Goal: Information Seeking & Learning: Find specific fact

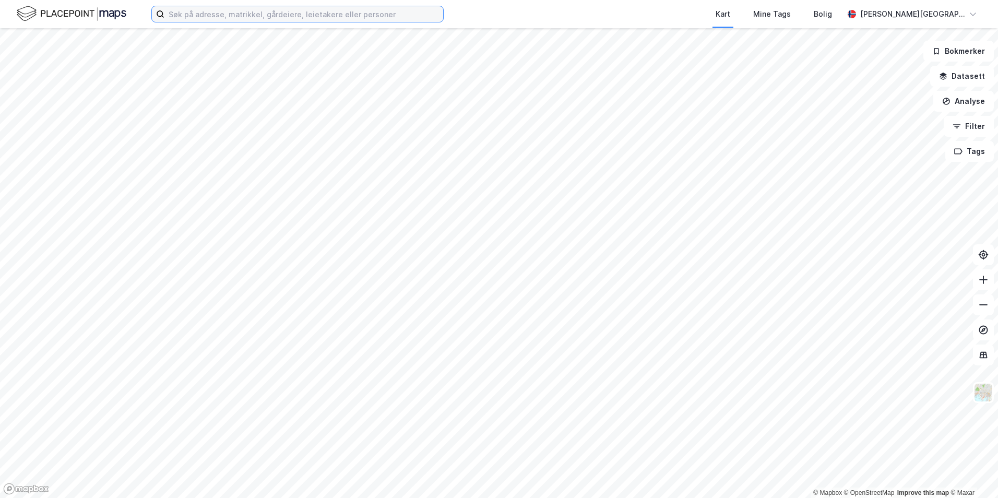
click at [303, 14] on input at bounding box center [303, 14] width 279 height 16
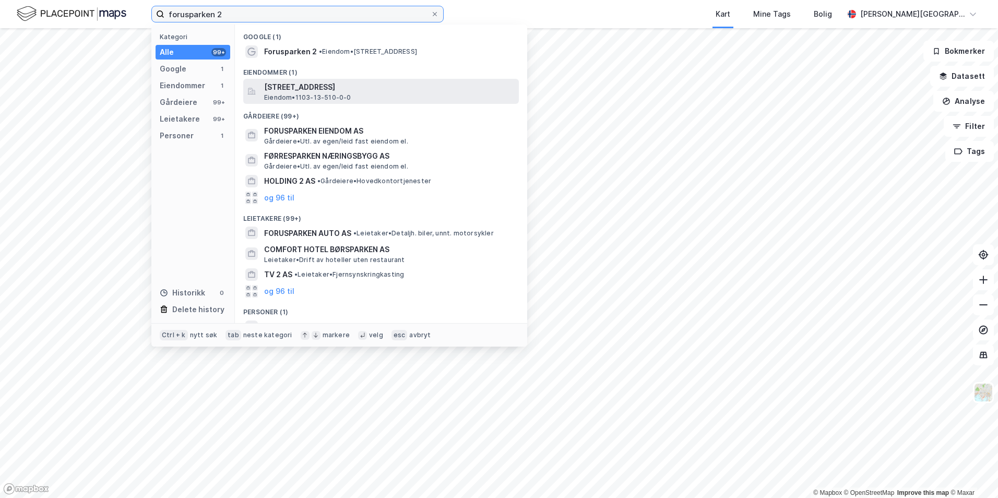
type input "forusparken 2"
click at [340, 93] on span "Eiendom • 1103-13-510-0-0" at bounding box center [307, 97] width 87 height 8
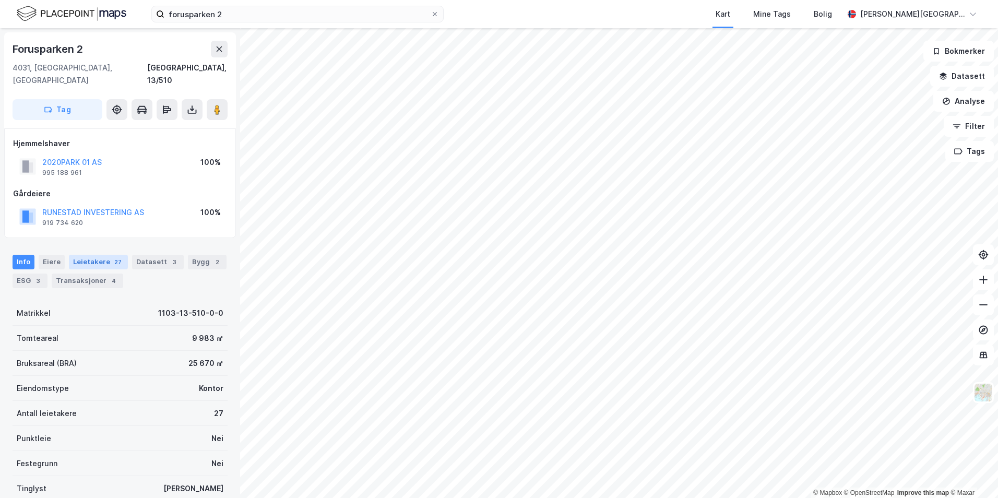
click at [103, 255] on div "Leietakere 27" at bounding box center [98, 262] width 59 height 15
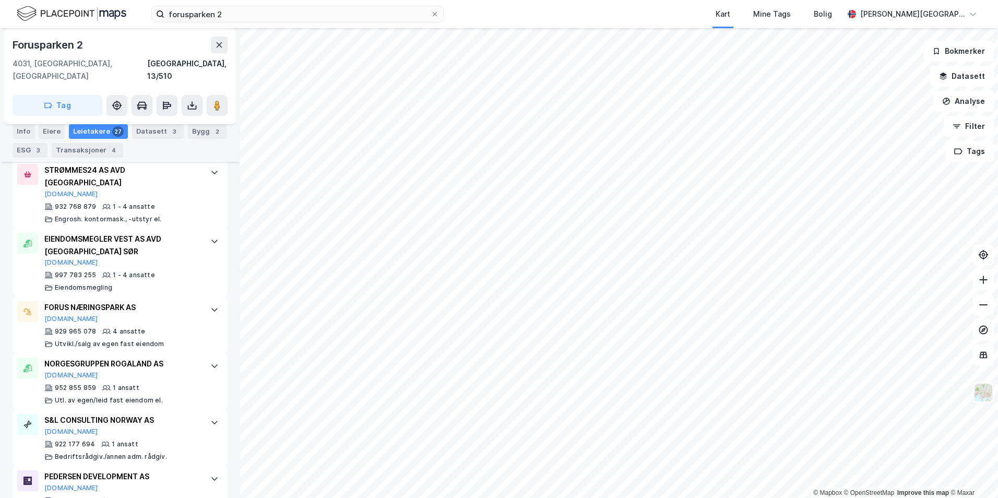
scroll to position [1630, 0]
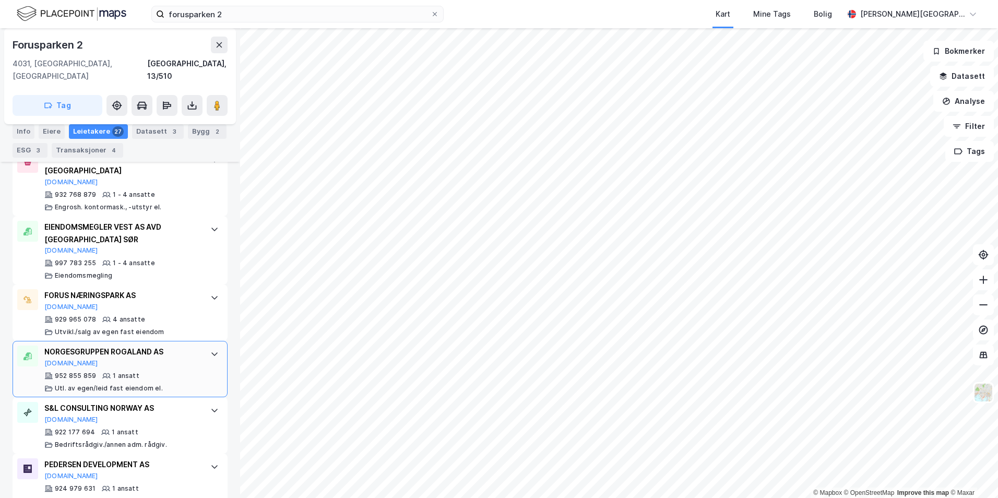
click at [183, 345] on div "NORGESGRUPPEN ROGALAND AS Proff.no" at bounding box center [122, 356] width 156 height 22
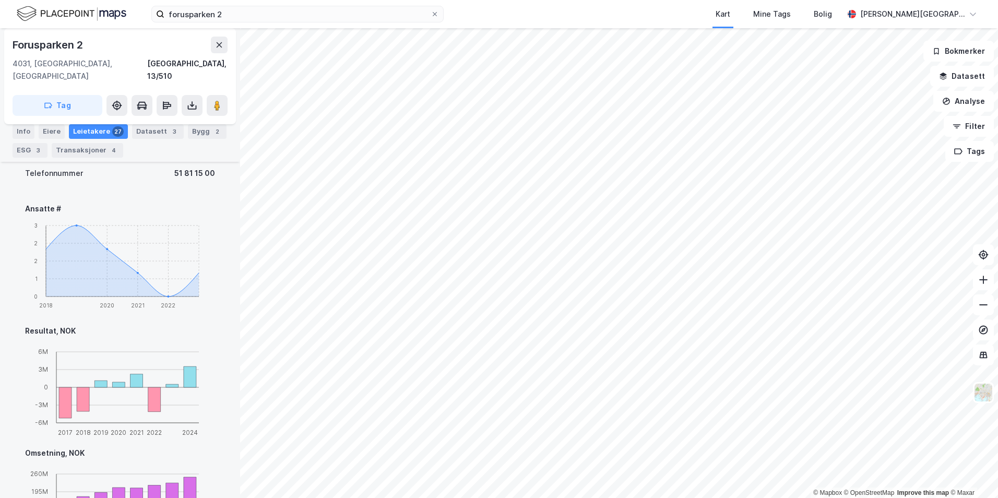
scroll to position [1839, 0]
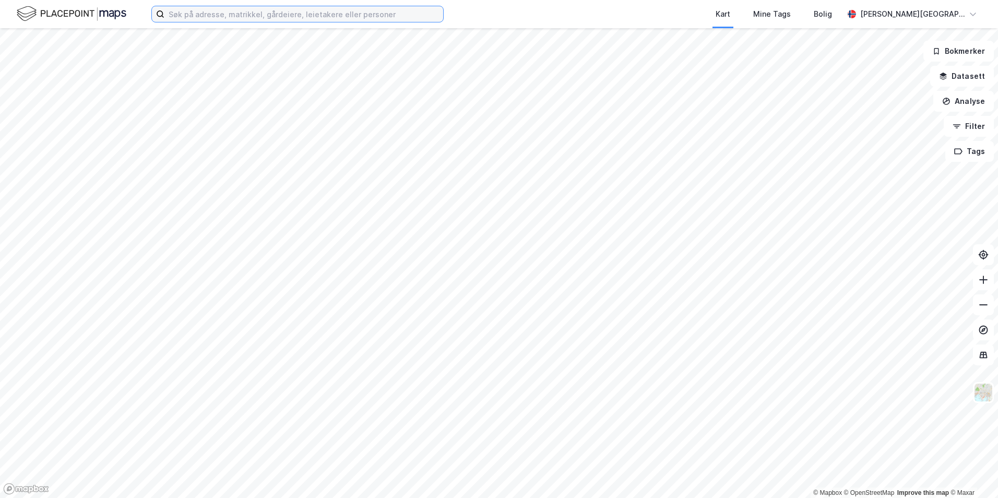
click at [286, 16] on input at bounding box center [303, 14] width 279 height 16
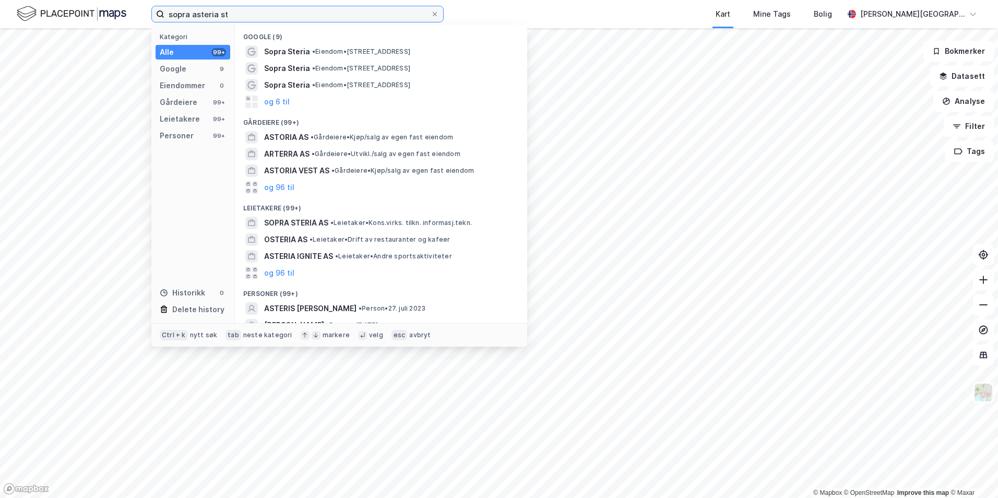
click at [196, 17] on input "sopra asteria st" at bounding box center [297, 14] width 266 height 16
click at [332, 15] on input "sopra steria st" at bounding box center [297, 14] width 266 height 16
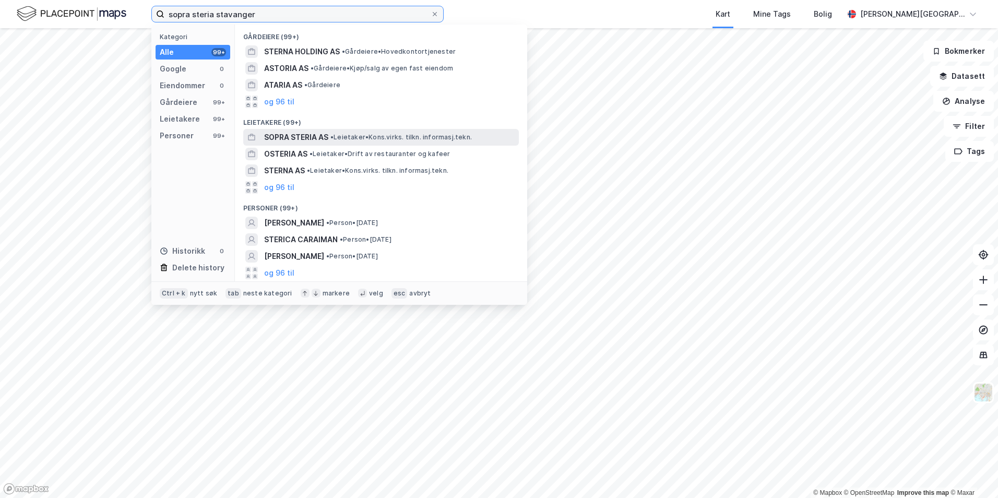
type input "sopra steria stavanger"
click at [351, 142] on div "SOPRA STERIA AS • Leietaker • Kons.virks. tilkn. informasj.tekn." at bounding box center [390, 137] width 253 height 13
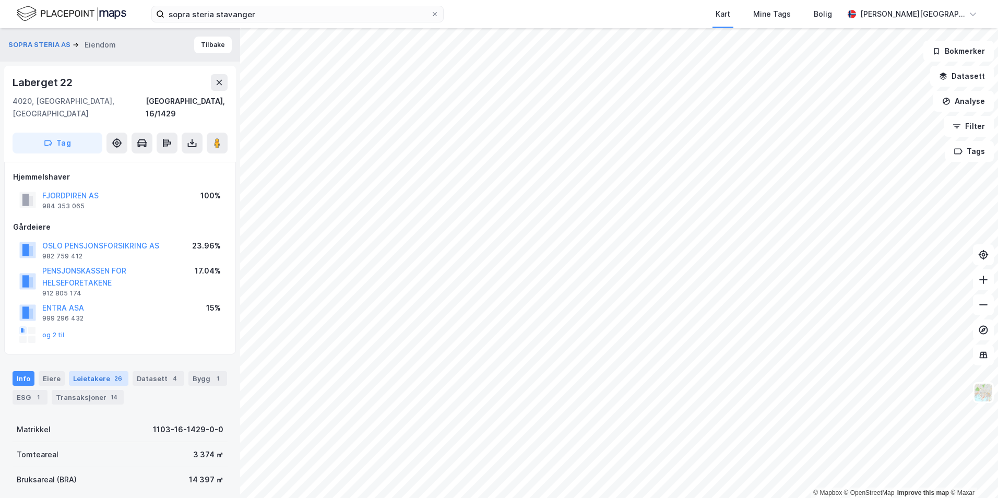
click at [99, 371] on div "Leietakere 26" at bounding box center [98, 378] width 59 height 15
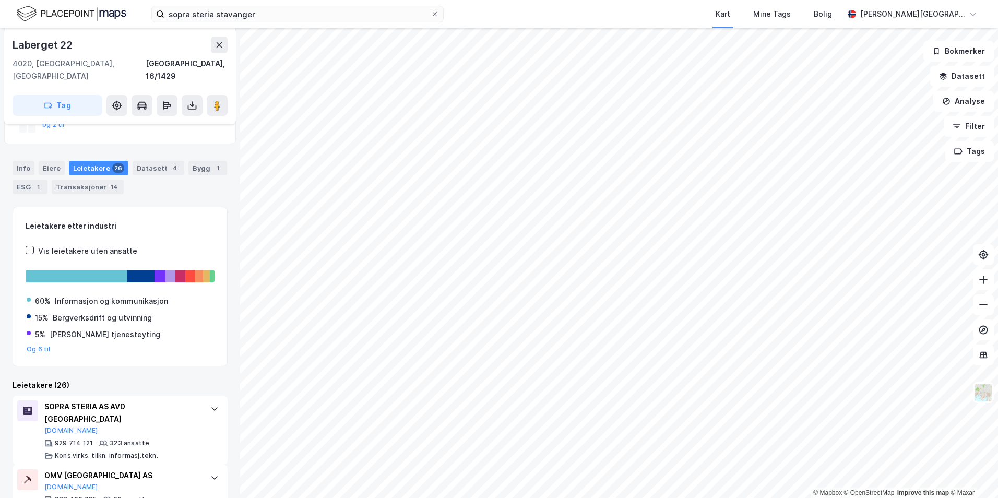
scroll to position [369, 0]
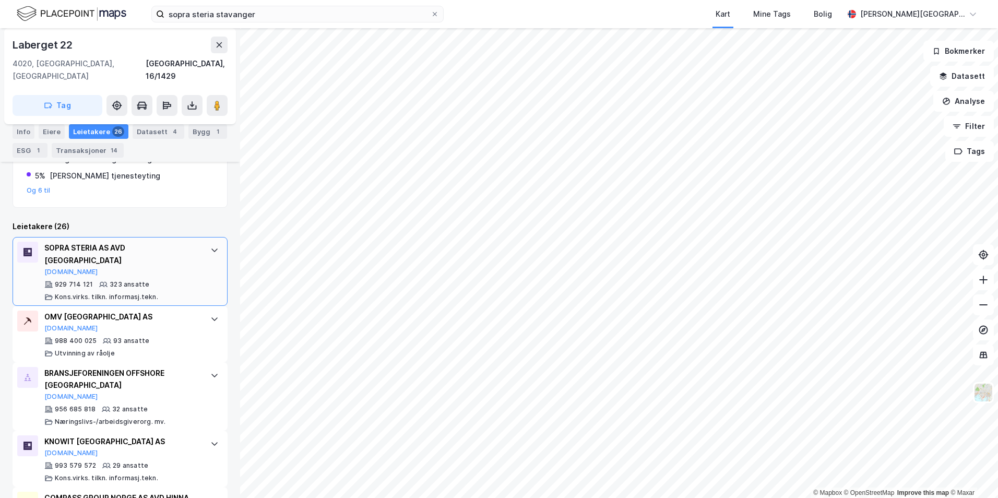
click at [187, 280] on div "929 714 121 323 ansatte Kons.virks. tilkn. informasj.tekn." at bounding box center [122, 290] width 156 height 21
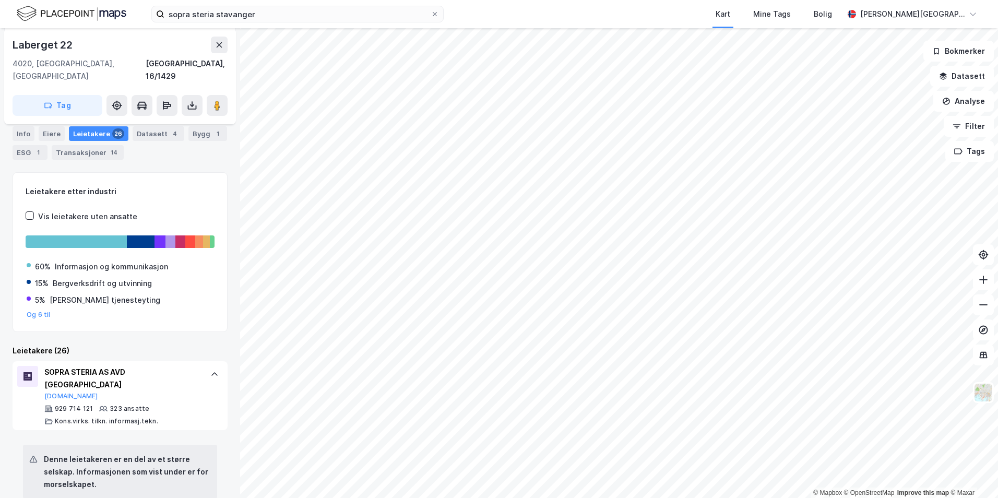
scroll to position [212, 0]
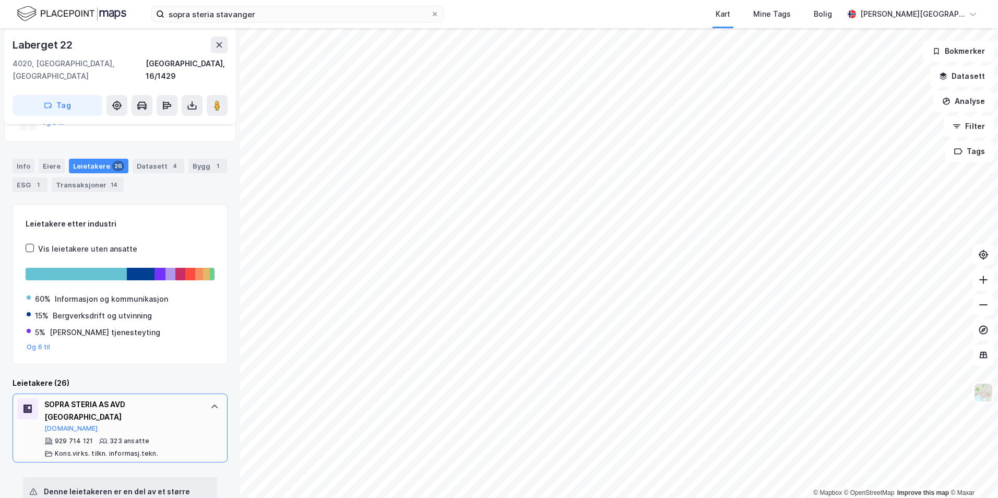
click at [142, 405] on div "SOPRA STERIA AS AVD STAVANGER [DOMAIN_NAME]" at bounding box center [122, 415] width 156 height 34
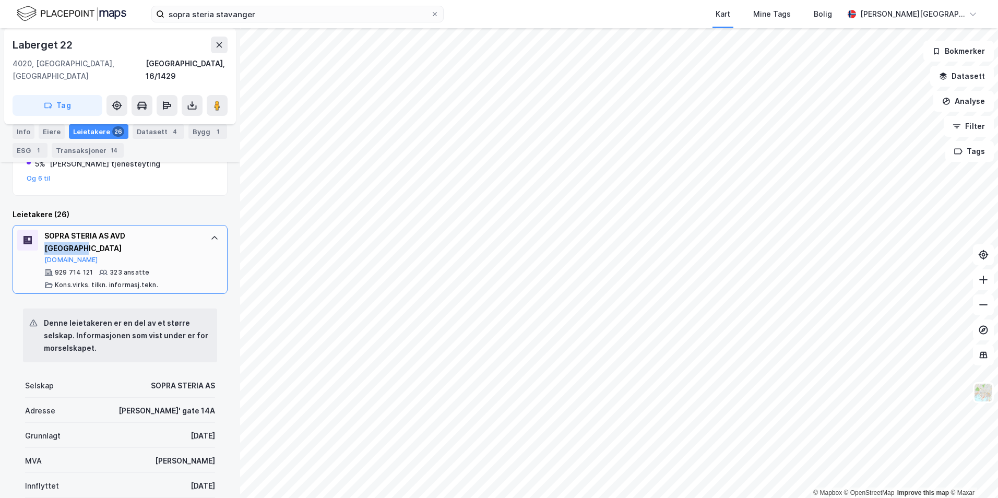
scroll to position [369, 0]
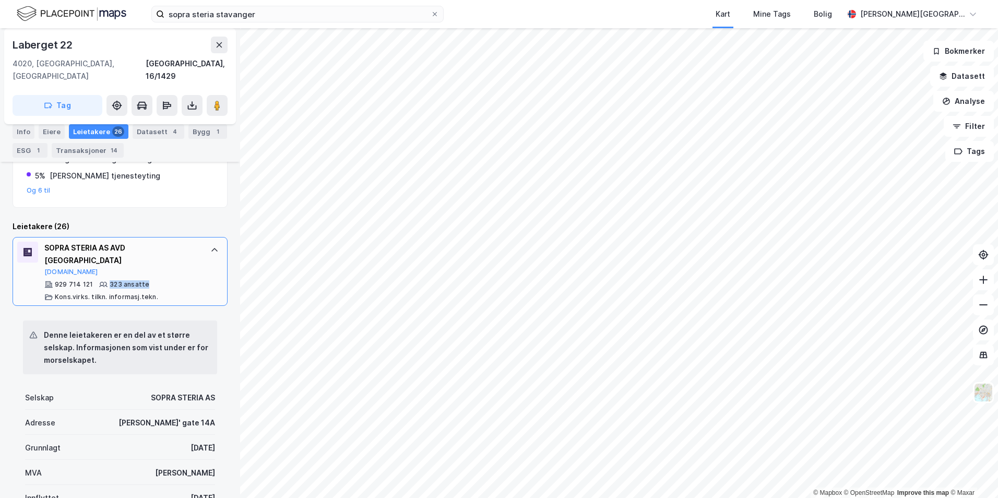
drag, startPoint x: 108, startPoint y: 257, endPoint x: 144, endPoint y: 259, distance: 36.1
click at [144, 280] on div "323 ansatte" at bounding box center [130, 284] width 40 height 8
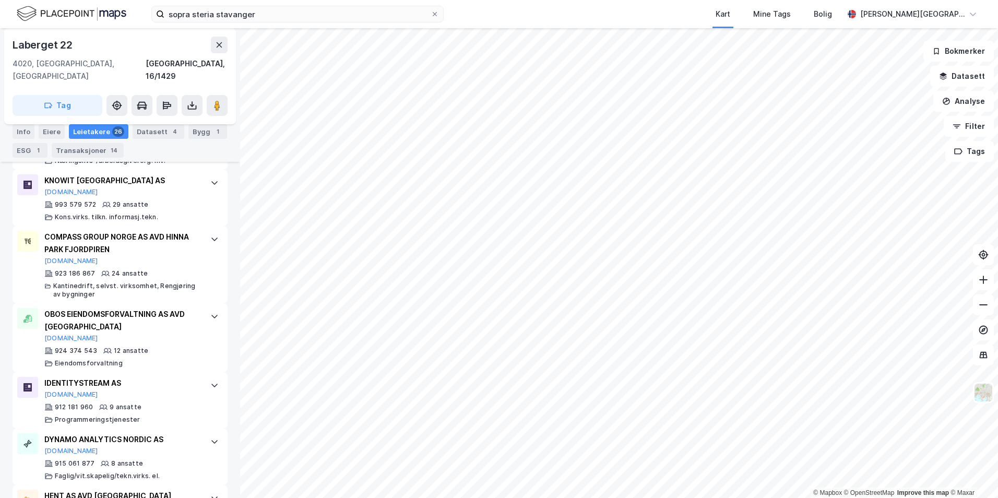
scroll to position [682, 0]
